Goal: Register for event/course

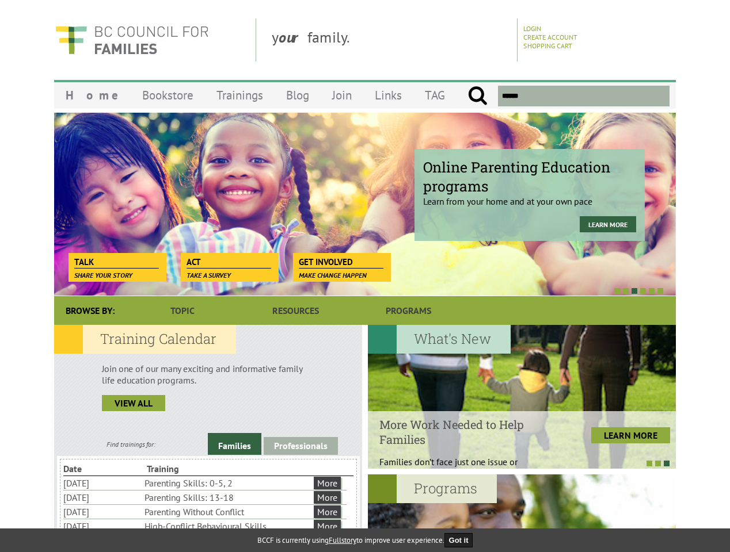
click at [365, 285] on div at bounding box center [352, 291] width 622 height 12
click at [365, 204] on div "Online Parenting Education programs Learn from your home and at your own pace L…" at bounding box center [365, 204] width 622 height 184
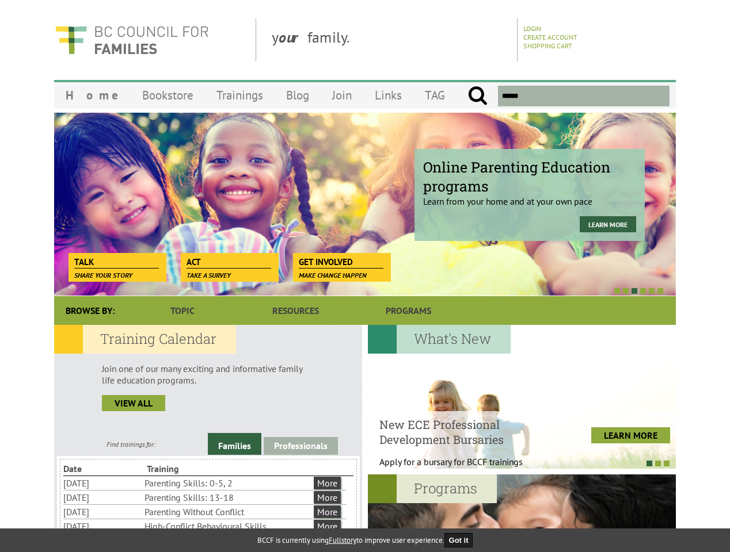
click at [352, 291] on div at bounding box center [352, 291] width 622 height 12
click at [234, 444] on link "Families" at bounding box center [235, 444] width 54 height 22
click at [300, 446] on link "Professionals" at bounding box center [301, 446] width 74 height 18
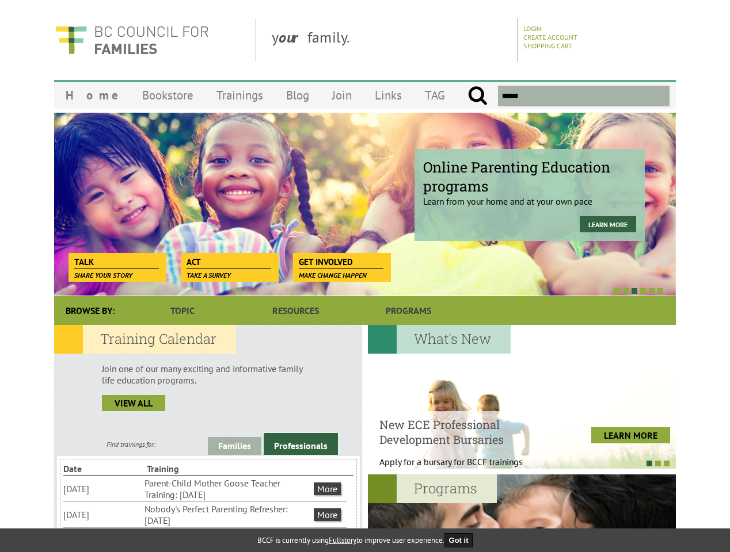
click at [205, 515] on li "Nobody's Perfect Parenting Refresher: [DATE]" at bounding box center [227, 514] width 167 height 25
click at [521, 397] on div at bounding box center [522, 397] width 308 height 144
click at [516, 463] on div at bounding box center [516, 464] width 308 height 12
click at [521, 513] on div at bounding box center [522, 547] width 308 height 144
click at [462, 540] on button "Got it" at bounding box center [458, 540] width 29 height 14
